Goal: Find specific page/section: Find specific page/section

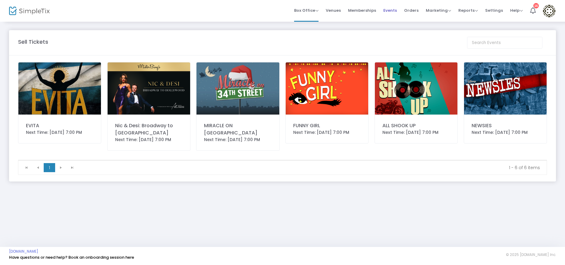
click at [389, 11] on span "Events" at bounding box center [390, 10] width 14 height 15
